Goal: Task Accomplishment & Management: Complete application form

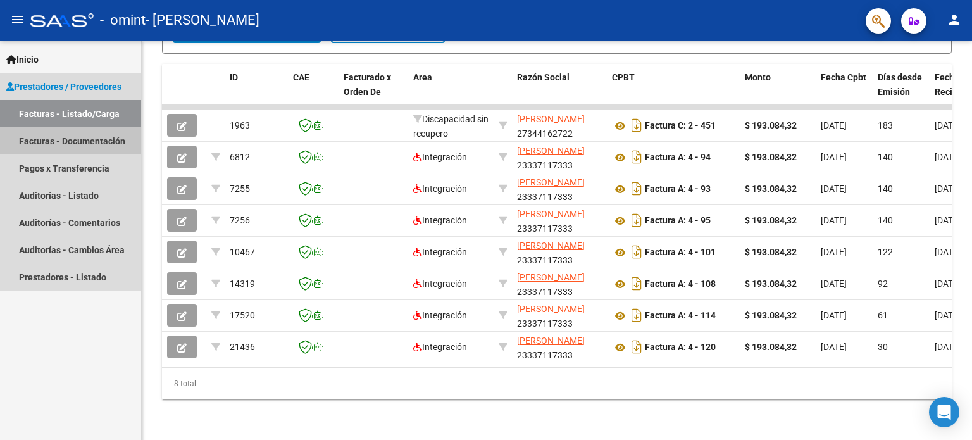
click at [55, 144] on link "Facturas - Documentación" at bounding box center [70, 140] width 141 height 27
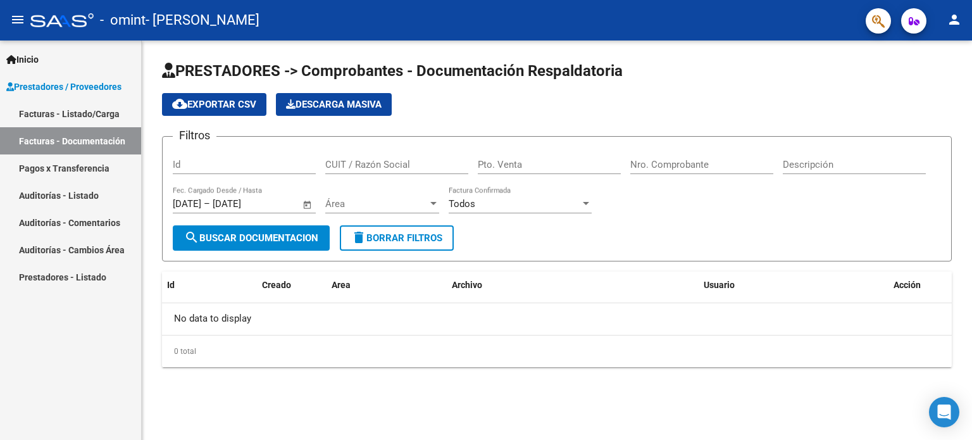
click at [49, 106] on link "Facturas - Listado/Carga" at bounding box center [70, 113] width 141 height 27
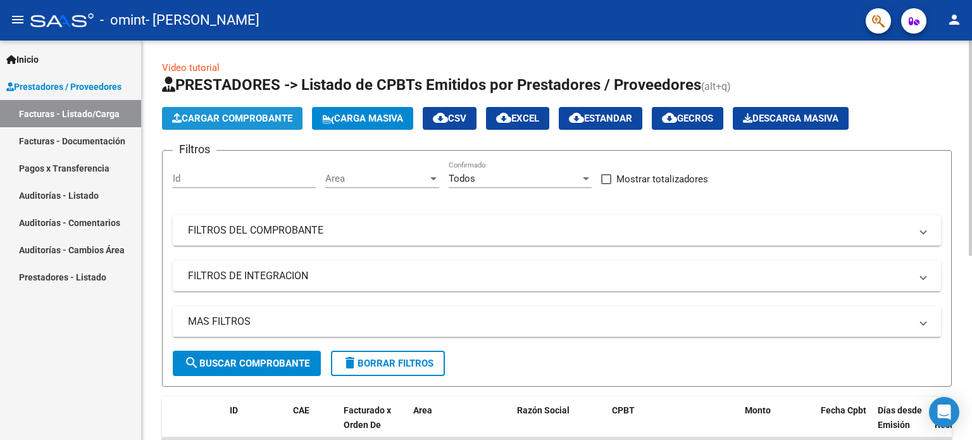
click at [238, 115] on span "Cargar Comprobante" at bounding box center [232, 118] width 120 height 11
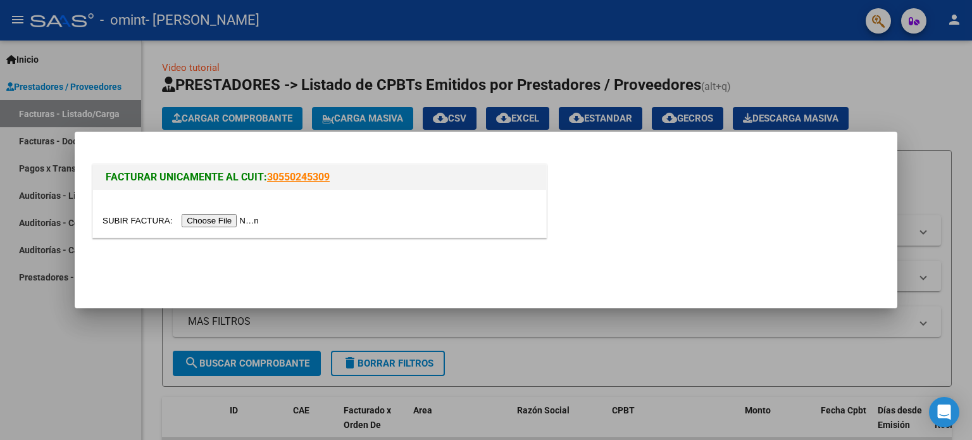
click at [208, 223] on input "file" at bounding box center [182, 220] width 160 height 13
click at [233, 223] on input "file" at bounding box center [182, 220] width 160 height 13
click at [230, 225] on input "file" at bounding box center [182, 220] width 160 height 13
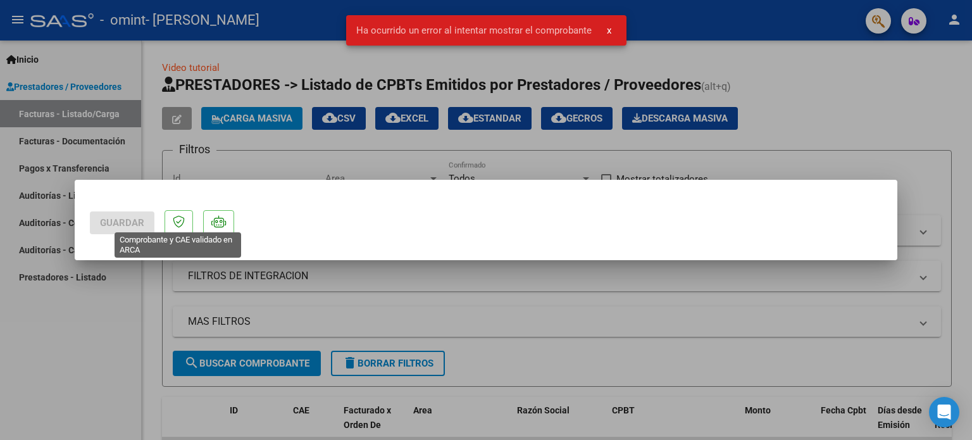
click at [177, 225] on icon at bounding box center [179, 221] width 12 height 13
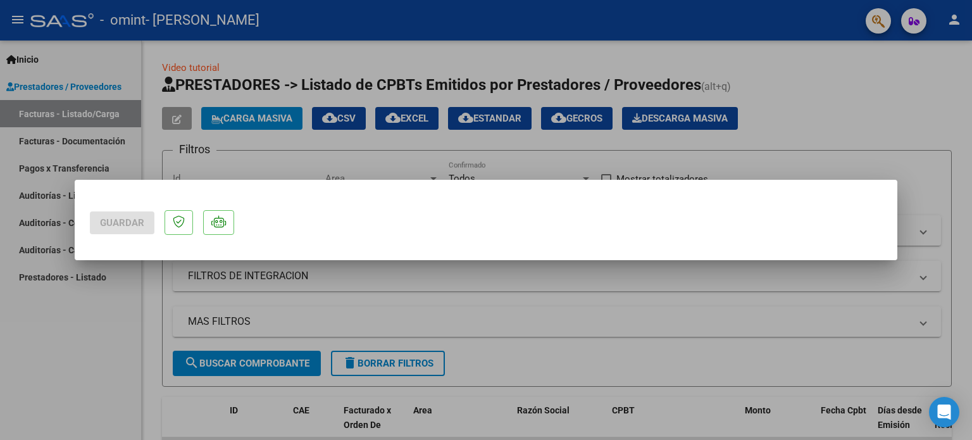
click at [132, 305] on div at bounding box center [486, 220] width 972 height 440
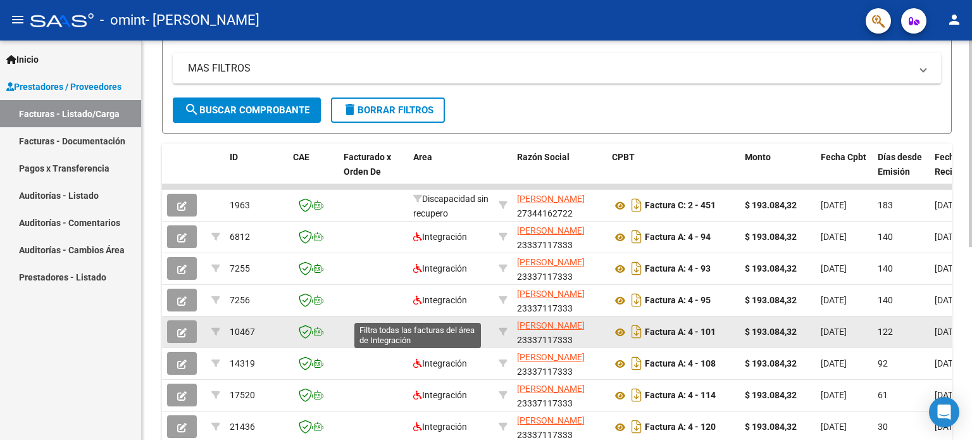
scroll to position [372, 0]
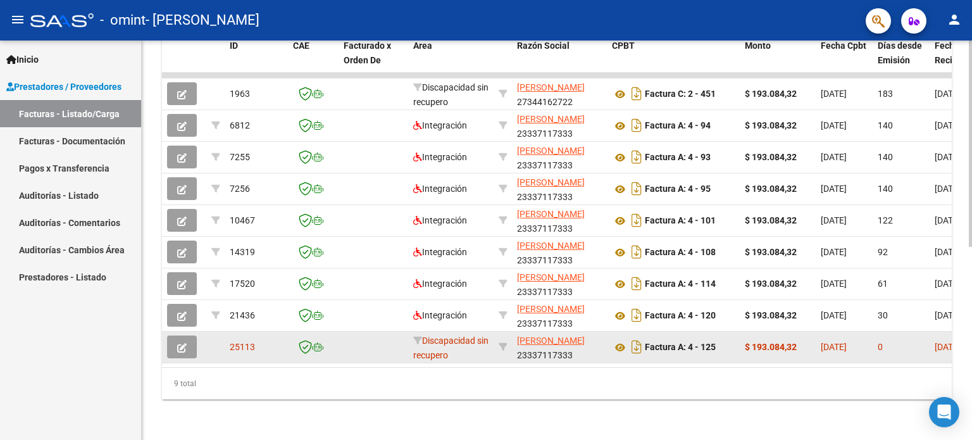
click at [418, 333] on div "Discapacidad sin recupero" at bounding box center [450, 346] width 75 height 27
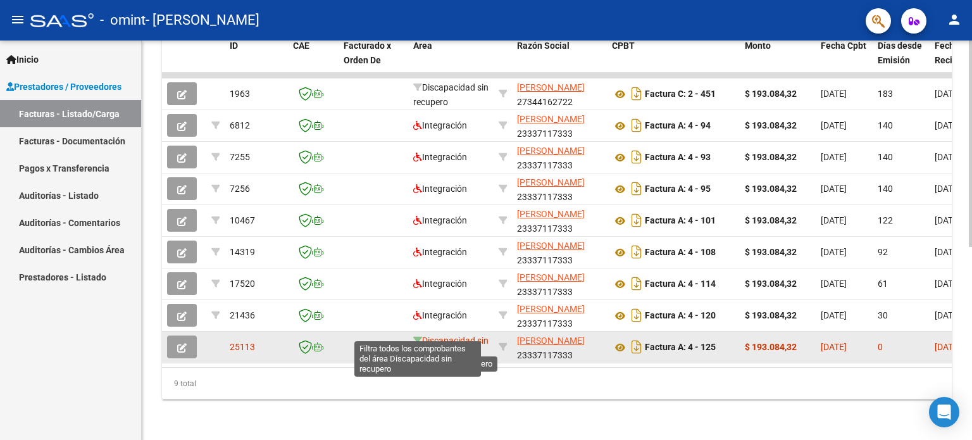
click at [417, 336] on icon at bounding box center [417, 340] width 9 height 9
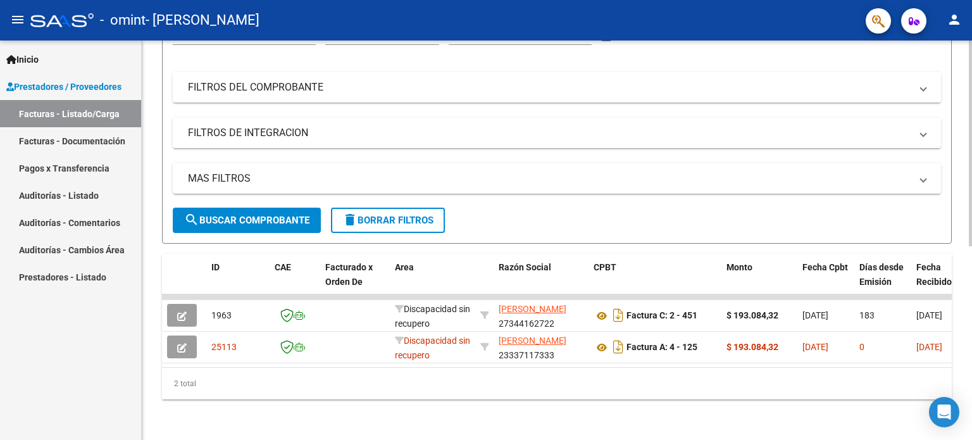
scroll to position [151, 0]
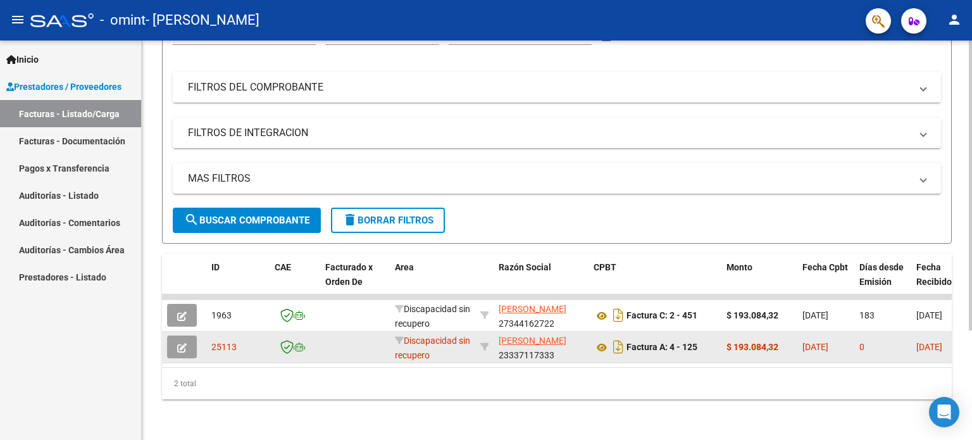
click at [196, 347] on button "button" at bounding box center [182, 346] width 30 height 23
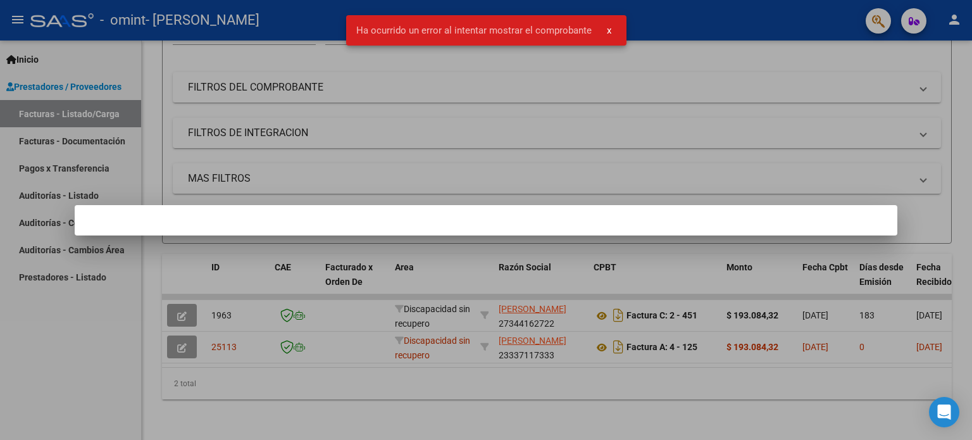
click at [186, 335] on div at bounding box center [486, 220] width 972 height 440
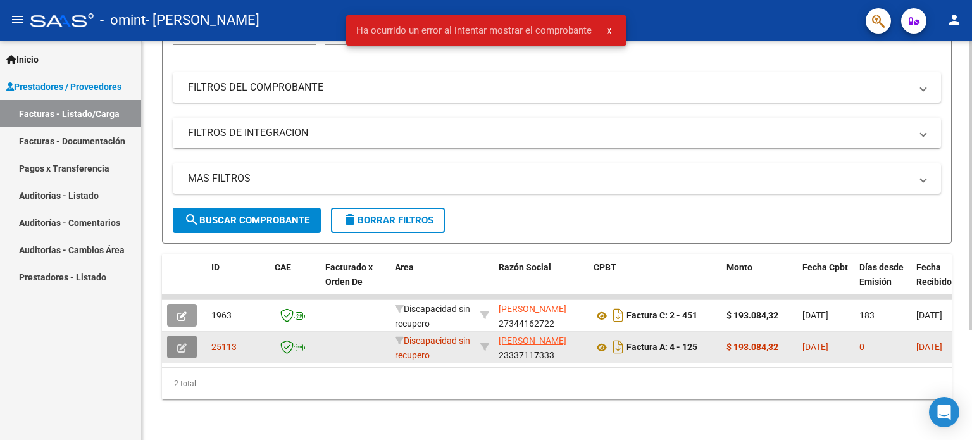
click at [195, 335] on button "button" at bounding box center [182, 346] width 30 height 23
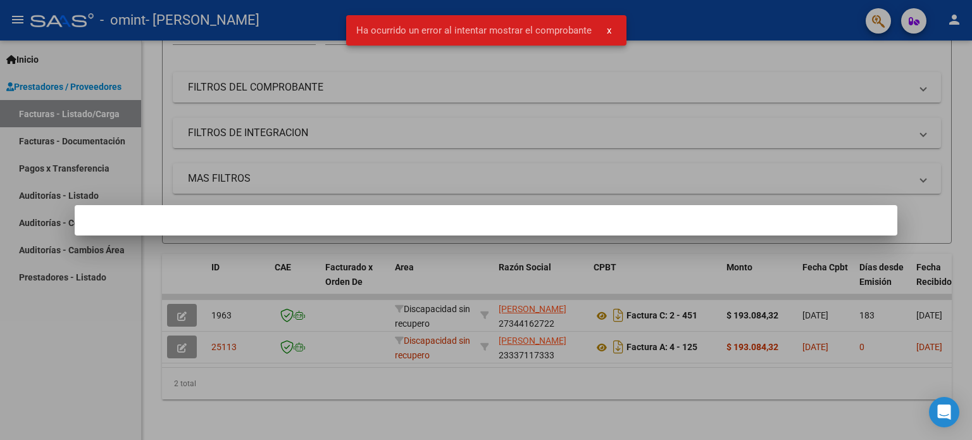
click at [369, 359] on div at bounding box center [486, 220] width 972 height 440
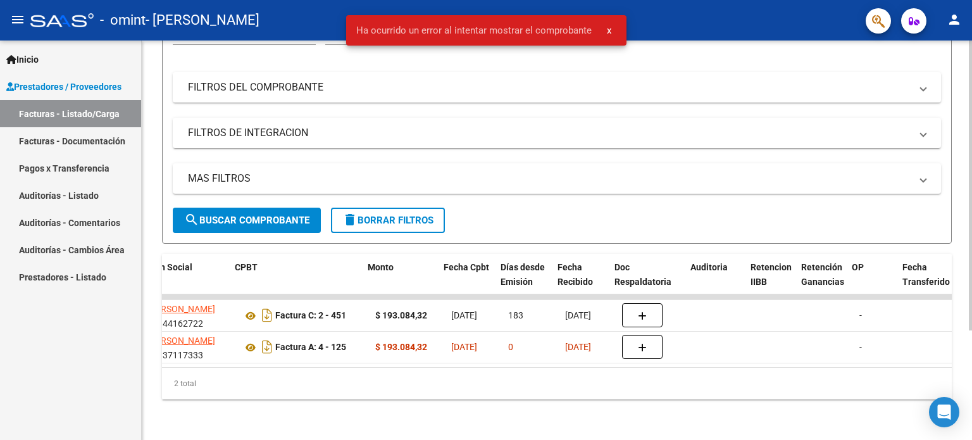
scroll to position [0, 359]
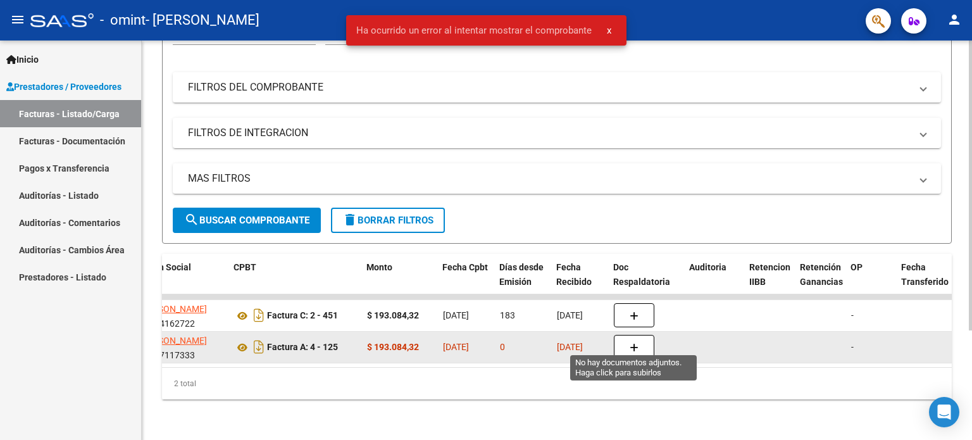
click at [636, 343] on icon "button" at bounding box center [633, 347] width 9 height 9
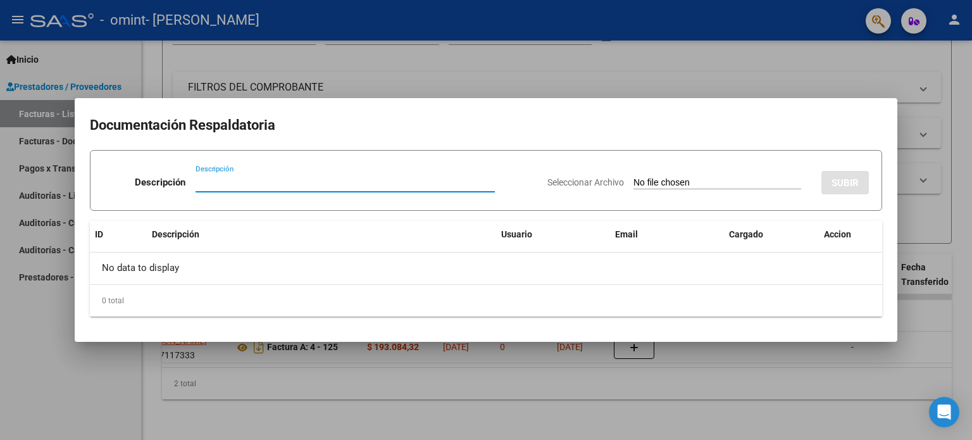
click at [228, 181] on input "Descripción" at bounding box center [344, 181] width 299 height 11
type input "planilla de asistencia"
click at [686, 183] on input "Seleccionar Archivo" at bounding box center [717, 183] width 168 height 12
type input "C:\fakepath\asis tkachuk 0925.pdf"
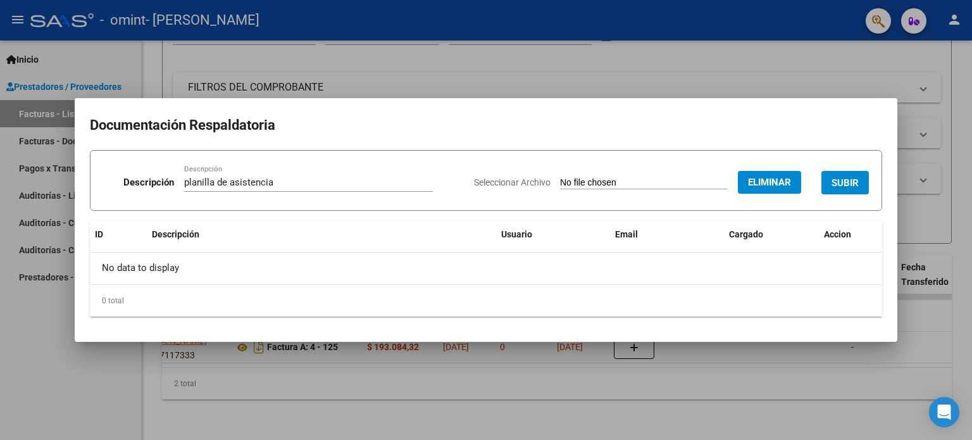
click at [853, 182] on span "SUBIR" at bounding box center [844, 182] width 27 height 11
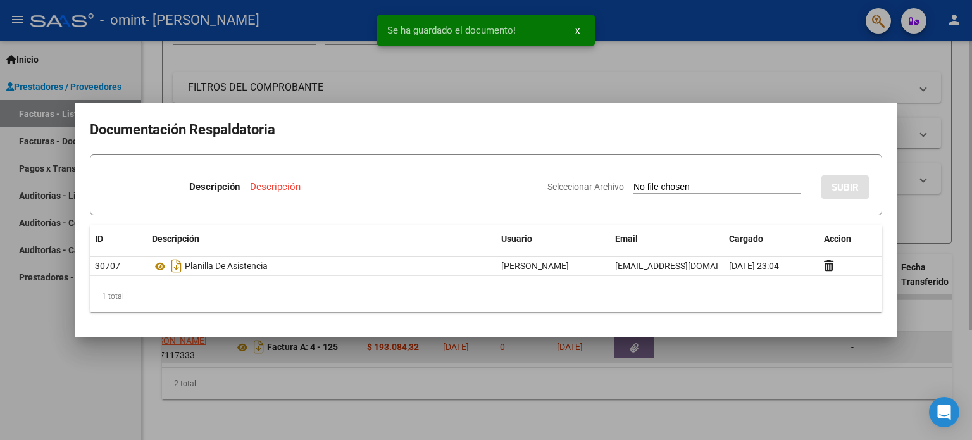
drag, startPoint x: 528, startPoint y: 343, endPoint x: 521, endPoint y: 347, distance: 7.9
click at [526, 344] on div at bounding box center [486, 220] width 972 height 440
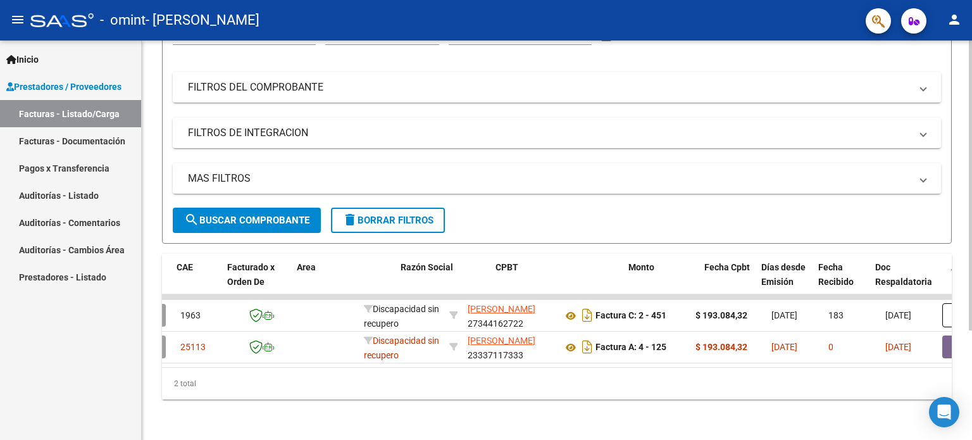
scroll to position [0, 0]
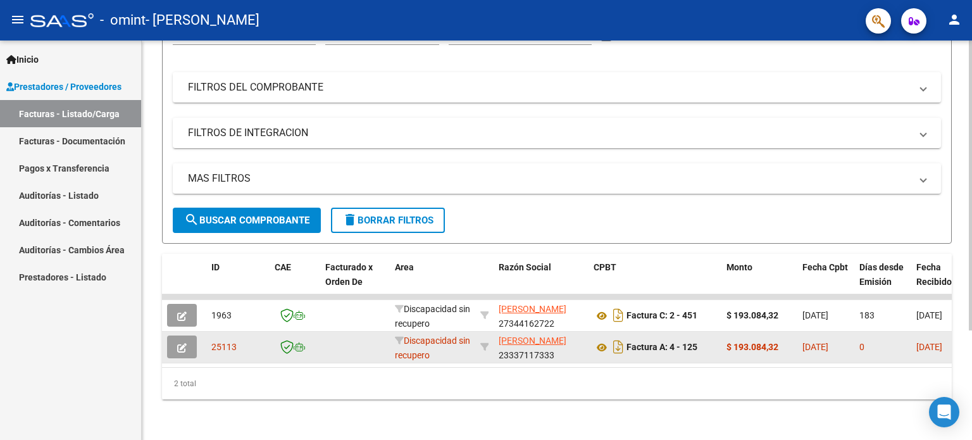
click at [191, 338] on button "button" at bounding box center [182, 346] width 30 height 23
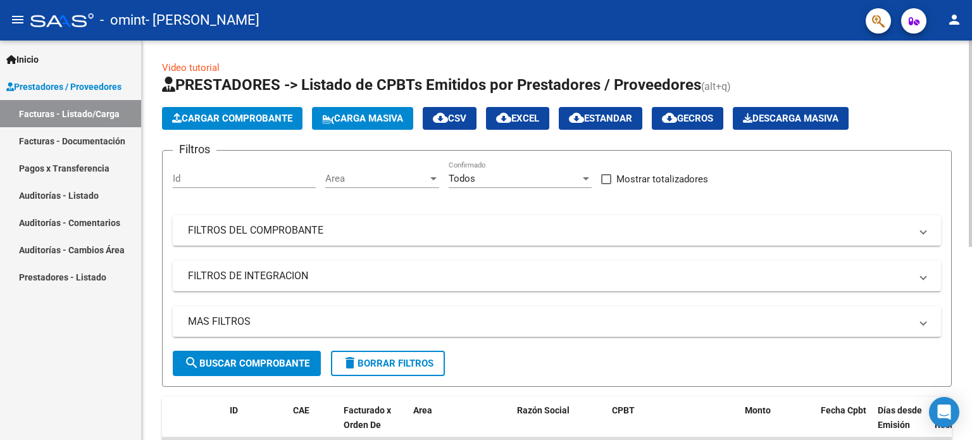
scroll to position [751, 0]
